Goal: Navigation & Orientation: Find specific page/section

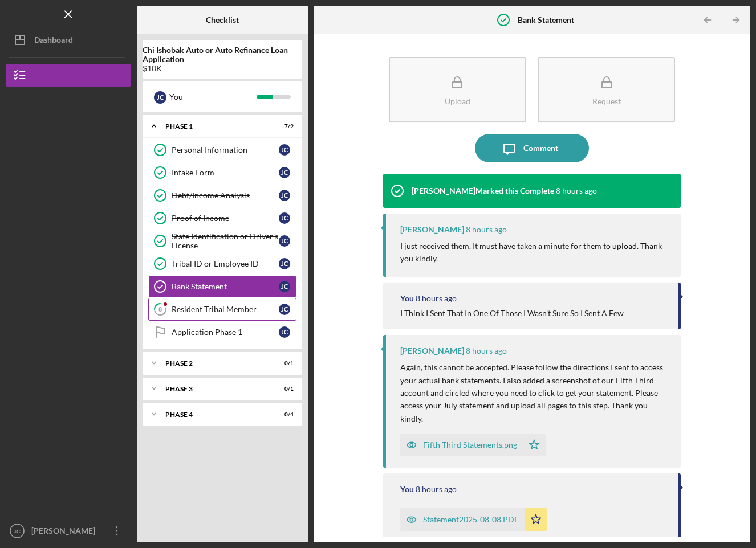
click at [218, 303] on link "8 Resident Tribal Member [PERSON_NAME]" at bounding box center [222, 309] width 148 height 23
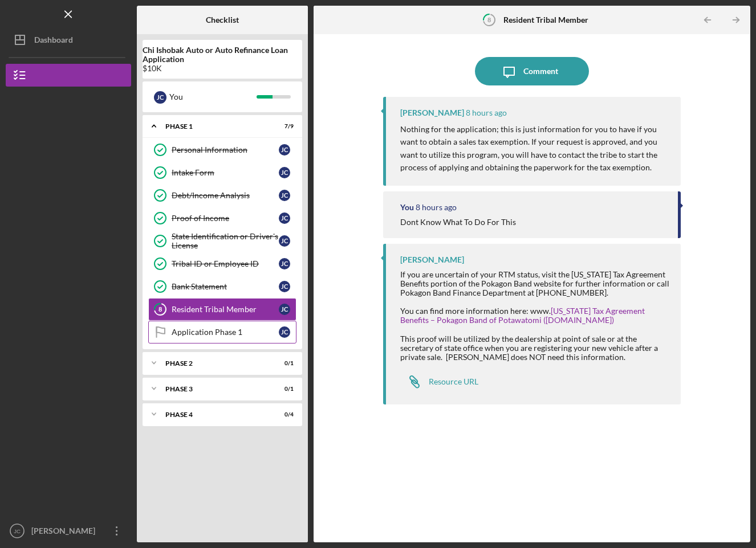
click at [215, 336] on div "Application Phase 1" at bounding box center [225, 332] width 107 height 9
